Goal: Task Accomplishment & Management: Manage account settings

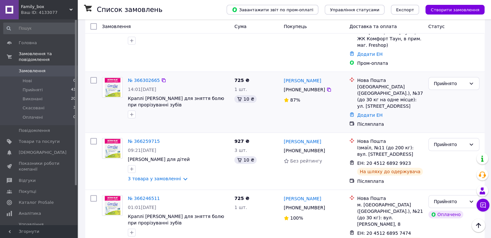
scroll to position [194, 0]
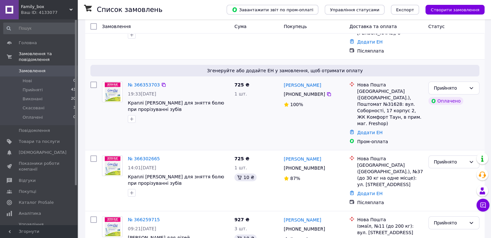
scroll to position [97, 0]
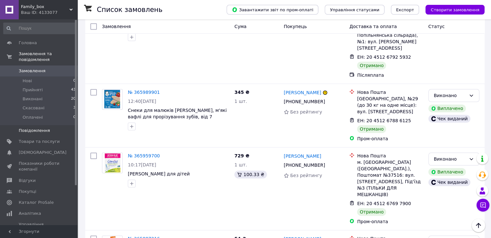
scroll to position [673, 0]
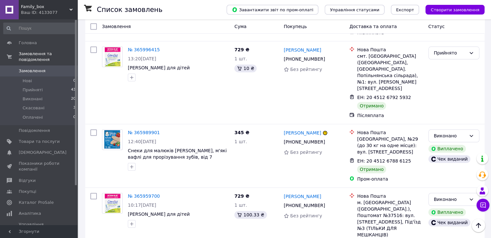
click at [31, 68] on span "Замовлення" at bounding box center [32, 71] width 27 height 6
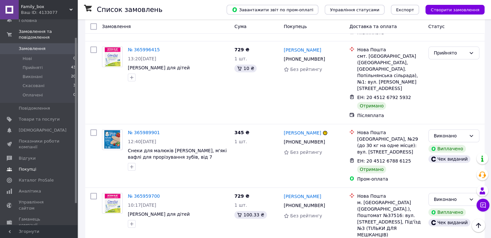
scroll to position [32, 0]
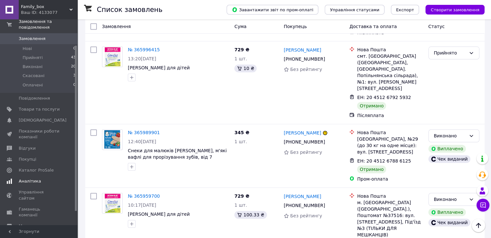
click at [32, 176] on link "Аналітика" at bounding box center [39, 181] width 79 height 11
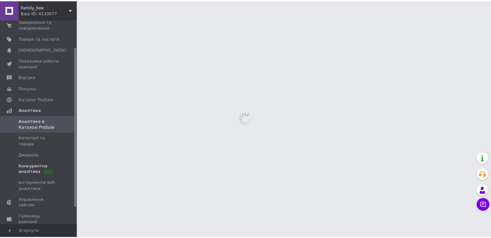
scroll to position [35, 0]
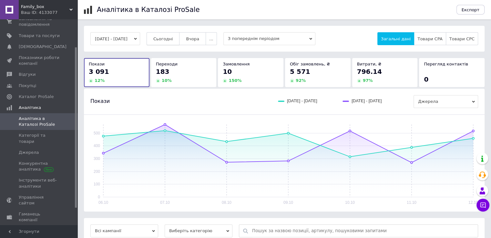
click at [173, 37] on span "Сьогодні" at bounding box center [163, 38] width 20 height 5
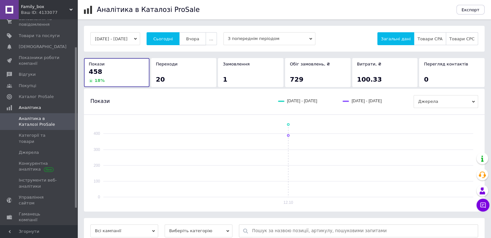
click at [204, 42] on button "Вчора" at bounding box center [192, 38] width 27 height 13
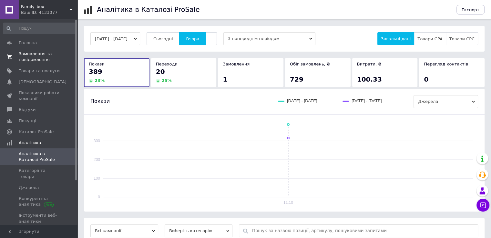
click at [32, 59] on span "Замовлення та повідомлення" at bounding box center [39, 57] width 41 height 12
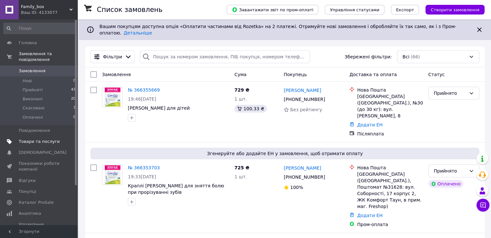
click at [43, 139] on span "Товари та послуги" at bounding box center [39, 142] width 41 height 6
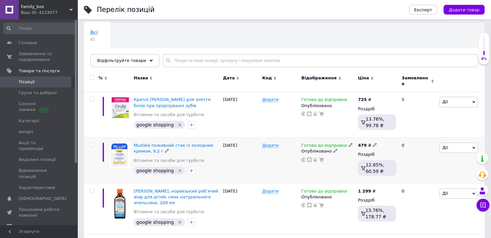
scroll to position [65, 0]
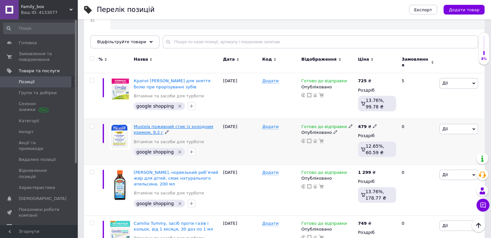
click at [170, 125] on span "Mustela поживний стик із холодним кремом, 9,2 г" at bounding box center [173, 129] width 79 height 11
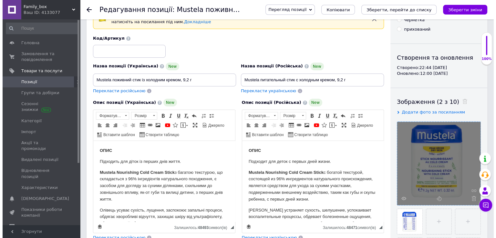
scroll to position [65, 0]
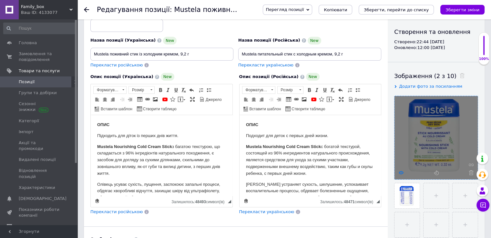
click at [399, 172] on icon at bounding box center [401, 172] width 5 height 5
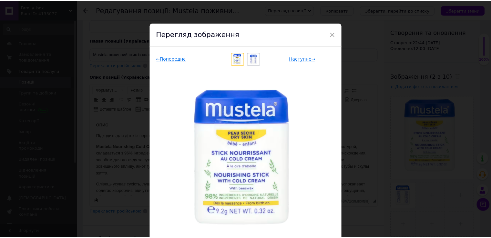
scroll to position [32, 0]
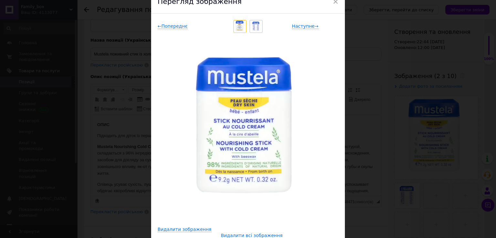
click at [401, 88] on div "× Перегляд зображення ← Попереднє Наступне → Видалити зображення Видалити всі з…" at bounding box center [248, 119] width 496 height 238
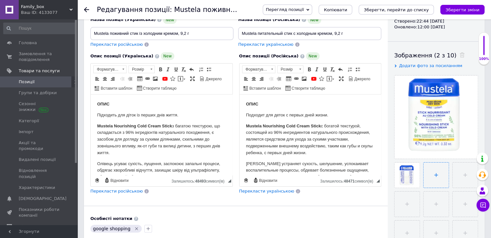
scroll to position [97, 0]
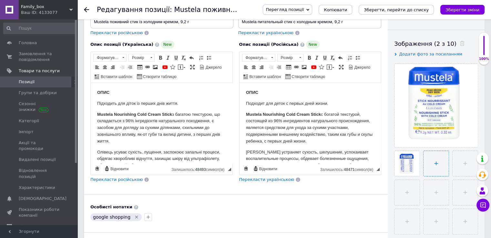
click at [431, 167] on input "file" at bounding box center [436, 163] width 25 height 25
type input "C:\fakepath\71139925_699656787177s282_30781038601s83564288_n.jpg"
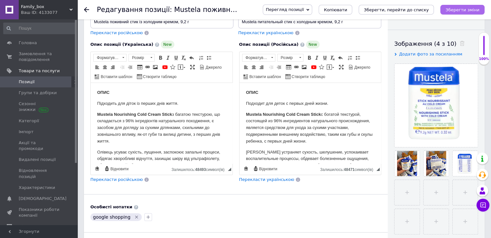
click at [459, 10] on icon "Зберегти зміни" at bounding box center [462, 9] width 34 height 5
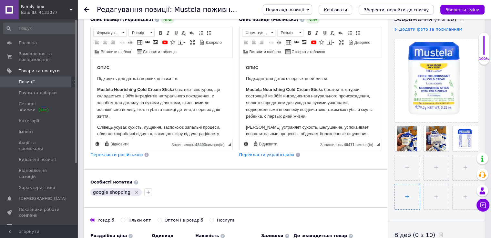
scroll to position [129, 0]
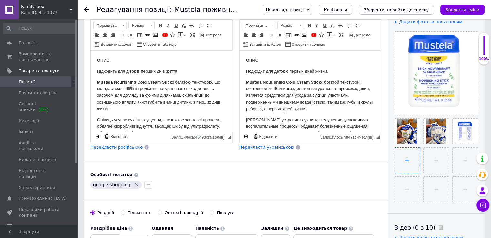
click at [406, 158] on input "file" at bounding box center [406, 160] width 25 height 25
type input "C:\fakepath\Без імені.jpg"
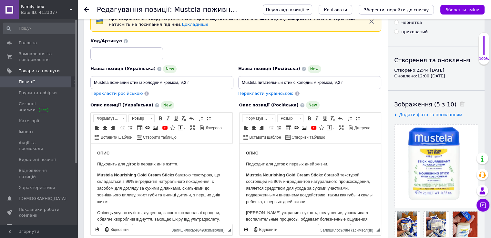
scroll to position [32, 0]
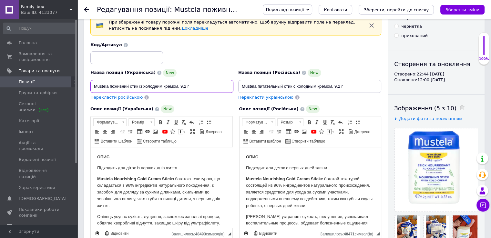
drag, startPoint x: 110, startPoint y: 86, endPoint x: 128, endPoint y: 87, distance: 18.1
click at [128, 87] on input "Mustela поживний стик із холодним кремом, 9,2 г" at bounding box center [161, 86] width 143 height 13
drag, startPoint x: 118, startPoint y: 86, endPoint x: 201, endPoint y: 92, distance: 83.2
click at [201, 92] on input "Mustela стік стик із холодним кремом, 9,2 г" at bounding box center [161, 86] width 143 height 13
drag, startPoint x: 176, startPoint y: 86, endPoint x: 156, endPoint y: 86, distance: 19.4
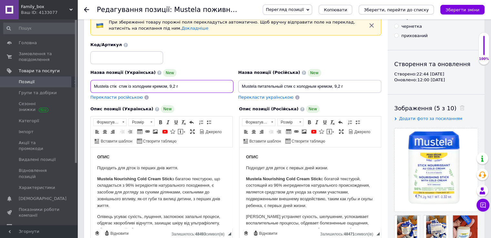
click at [176, 86] on input "Mustela стік стик із холодним кремом, 9,2 г" at bounding box center [161, 86] width 143 height 13
click at [121, 85] on input "Mustela стік стик із холодним кремом, 9,2 г" at bounding box center [161, 86] width 143 height 13
click at [123, 87] on input "Mustela стік стик із холодним кремом, 9,2 г" at bounding box center [161, 86] width 143 height 13
drag, startPoint x: 117, startPoint y: 86, endPoint x: 168, endPoint y: 91, distance: 50.6
click at [168, 91] on input "Mustela стік стик із холодним кремом, 9,2 г" at bounding box center [161, 86] width 143 height 13
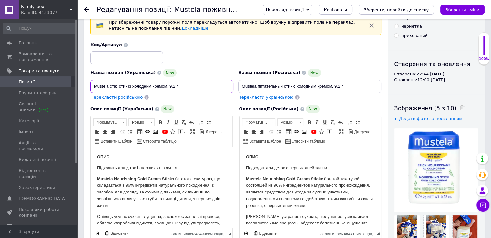
paste input "захисний засіб від вітру та холоду"
drag, startPoint x: 110, startPoint y: 86, endPoint x: 116, endPoint y: 86, distance: 5.5
click at [116, 86] on input "Mustela стік захисний засіб від вітру та холоду 9,2 г" at bounding box center [161, 86] width 143 height 13
paste input "Stick"
type input "Mustela Stick захисний засіб від вітру та холоду 9,2 г"
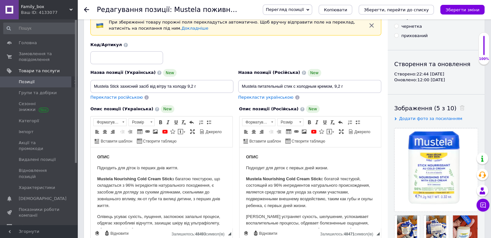
click at [127, 95] on span "Перекласти російською" at bounding box center [116, 97] width 52 height 5
type input "Mustela Stick защитное средство от ветра и холода 9,2 г"
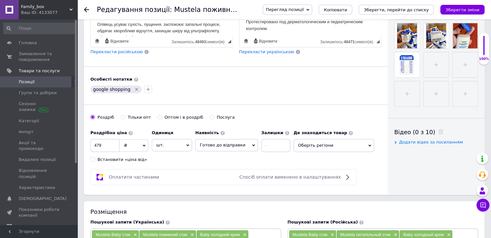
scroll to position [226, 0]
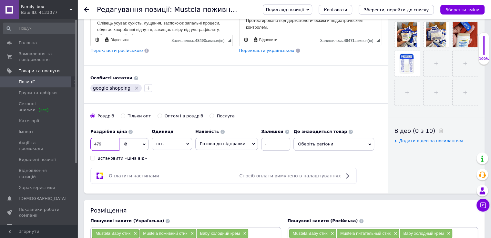
drag, startPoint x: 107, startPoint y: 143, endPoint x: 79, endPoint y: 140, distance: 28.2
type input "449"
click at [474, 7] on icon "Зберегти зміни" at bounding box center [462, 9] width 34 height 5
click at [29, 83] on span "Позиції" at bounding box center [27, 82] width 16 height 6
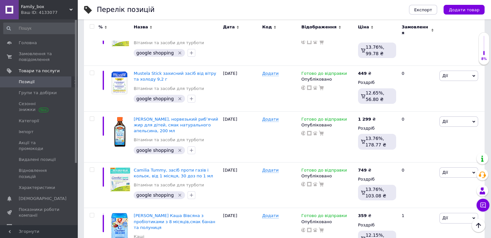
scroll to position [129, 0]
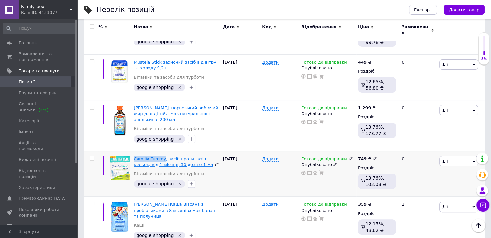
drag, startPoint x: 133, startPoint y: 150, endPoint x: 162, endPoint y: 152, distance: 29.1
click at [162, 152] on div "Camilia Tummy, засіб проти газів і кольок, від 1 місяця, 30 доз по 1 мл Вітамін…" at bounding box center [176, 174] width 89 height 46
copy span "Camilia Tummy"
